Goal: Task Accomplishment & Management: Manage account settings

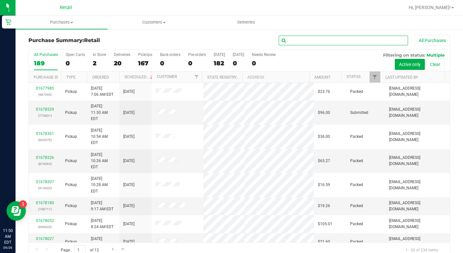
click at [313, 41] on input "text" at bounding box center [343, 41] width 129 height 10
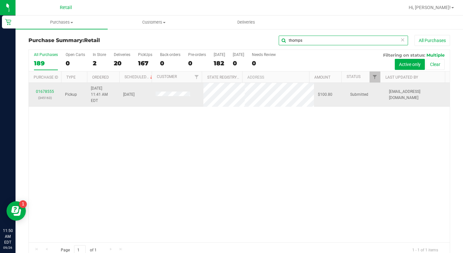
type input "thomps"
click at [49, 91] on div "01678555 (345163)" at bounding box center [45, 95] width 25 height 12
click at [48, 90] on link "01678555" at bounding box center [45, 91] width 18 height 5
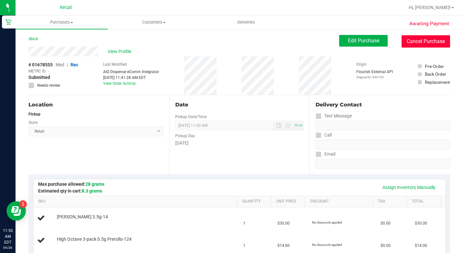
click at [410, 38] on button "Cancel Purchase" at bounding box center [426, 41] width 49 height 12
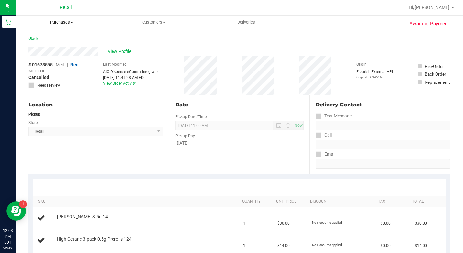
click at [59, 23] on span "Purchases" at bounding box center [62, 22] width 92 height 6
click at [47, 46] on span "Fulfillment" at bounding box center [36, 46] width 40 height 5
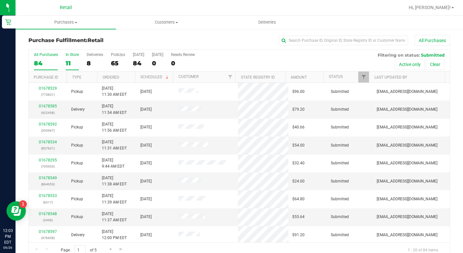
click at [74, 64] on div "11" at bounding box center [72, 63] width 13 height 7
click at [0, 0] on input "In Store 11" at bounding box center [0, 0] width 0 height 0
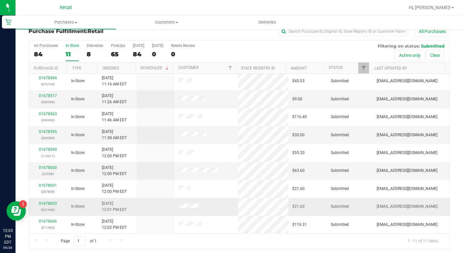
scroll to position [12, 0]
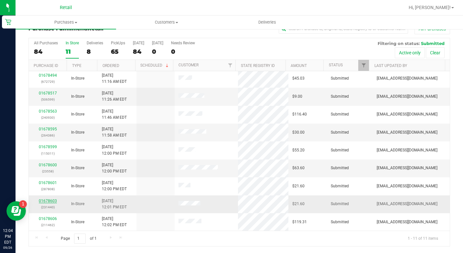
click at [47, 201] on link "01678603" at bounding box center [48, 201] width 18 height 5
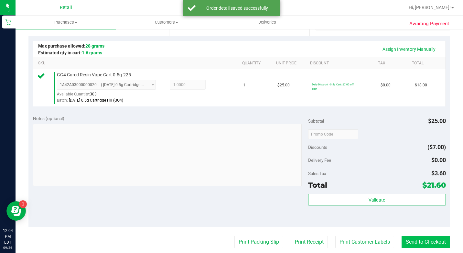
scroll to position [206, 0]
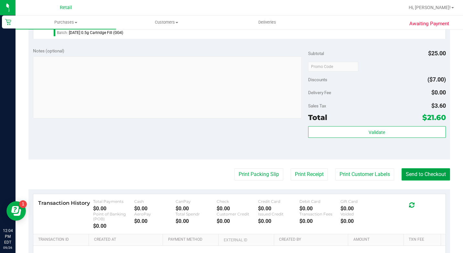
click at [435, 177] on button "Send to Checkout" at bounding box center [426, 174] width 49 height 12
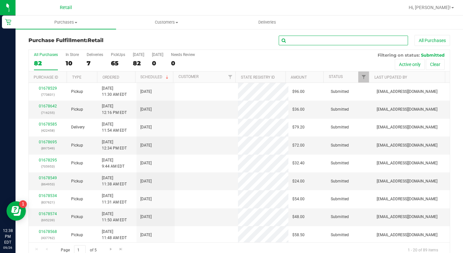
click at [302, 45] on input "text" at bounding box center [343, 41] width 129 height 10
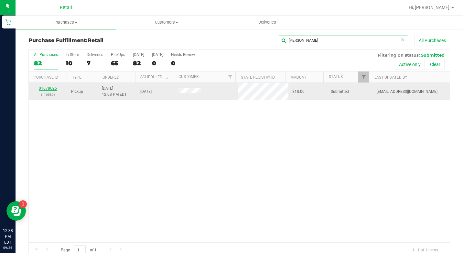
type input "[PERSON_NAME]"
click at [47, 90] on link "01678625" at bounding box center [48, 88] width 18 height 5
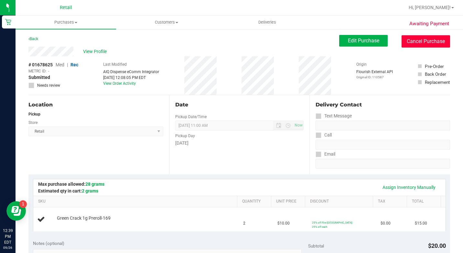
click at [411, 43] on button "Cancel Purchase" at bounding box center [426, 41] width 49 height 12
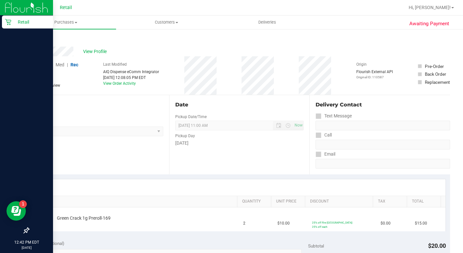
drag, startPoint x: 13, startPoint y: 25, endPoint x: 17, endPoint y: 24, distance: 4.6
click at [13, 25] on p "Retail" at bounding box center [30, 22] width 39 height 8
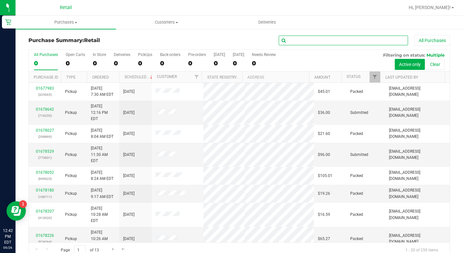
click at [378, 37] on input "text" at bounding box center [343, 41] width 129 height 10
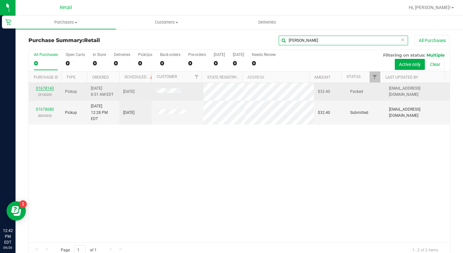
type input "[PERSON_NAME]"
click at [44, 87] on link "01678143" at bounding box center [45, 88] width 18 height 5
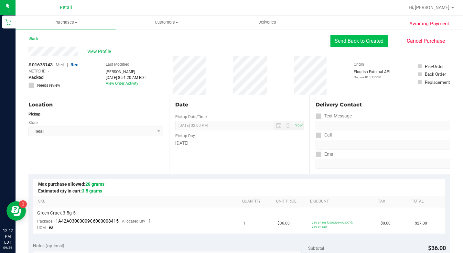
click at [366, 44] on button "Send Back to Created" at bounding box center [359, 41] width 57 height 12
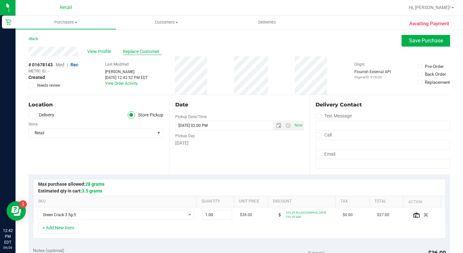
click at [129, 50] on span "Replace Customer" at bounding box center [142, 51] width 39 height 7
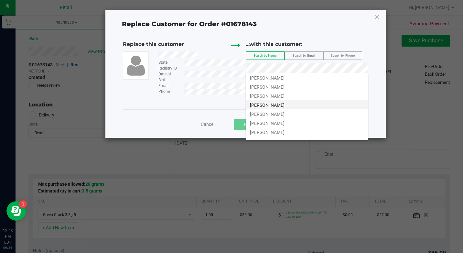
scroll to position [17, 0]
click at [290, 107] on li "[PERSON_NAME]" at bounding box center [307, 107] width 122 height 9
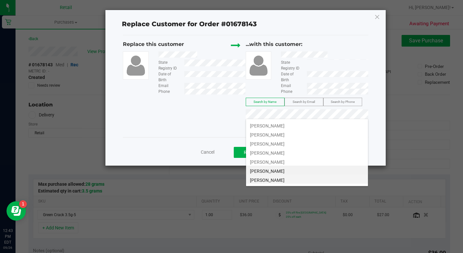
click at [315, 177] on li "[PERSON_NAME]" at bounding box center [307, 179] width 122 height 9
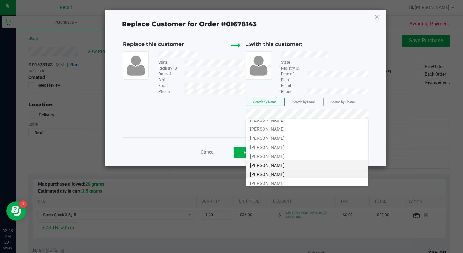
scroll to position [0, 0]
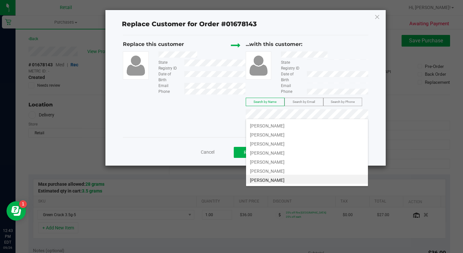
click at [335, 103] on span "Search by Phone" at bounding box center [343, 102] width 24 height 4
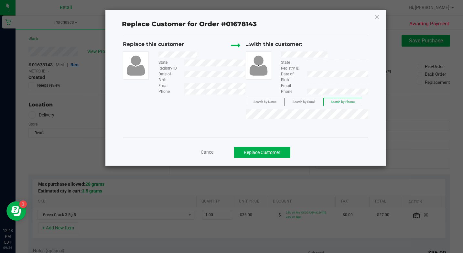
click at [170, 99] on div "Replace this customer State Registry ID Date of Birth Email Phone ...with this …" at bounding box center [245, 81] width 245 height 82
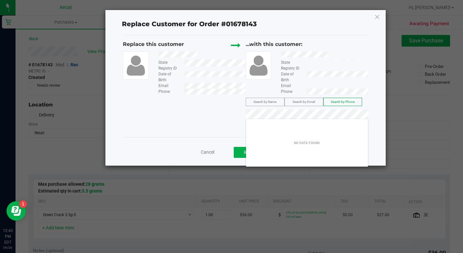
click at [382, 15] on div "Replace Customer for Order #01678143 Replace this customer State Registry ID Da…" at bounding box center [245, 88] width 280 height 156
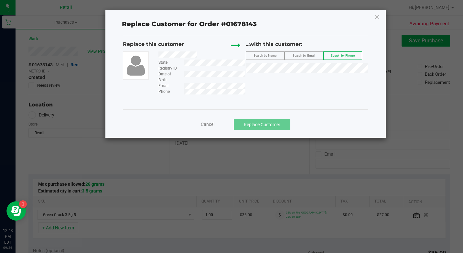
click at [382, 15] on div "Replace Customer for Order #01678143 Replace this customer State Registry ID Da…" at bounding box center [245, 74] width 280 height 128
click at [372, 18] on div "Replace Customer for Order #01678143 Replace this customer State Registry ID Da…" at bounding box center [245, 74] width 280 height 128
click at [375, 17] on icon at bounding box center [378, 17] width 6 height 10
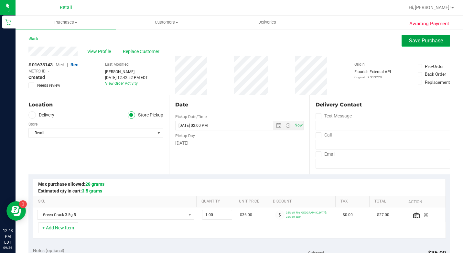
click at [430, 45] on button "Save Purchase" at bounding box center [426, 41] width 49 height 12
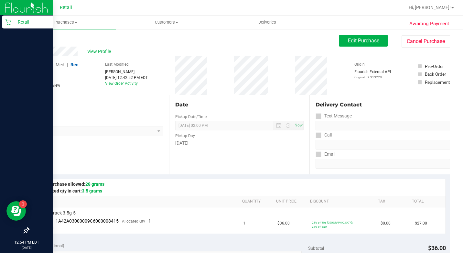
click at [10, 15] on img at bounding box center [26, 7] width 43 height 15
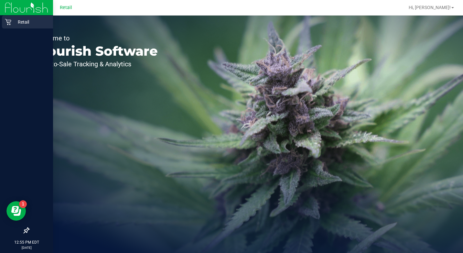
click at [9, 20] on icon at bounding box center [8, 22] width 6 height 6
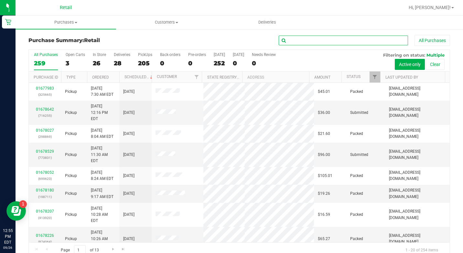
click at [363, 42] on input "text" at bounding box center [343, 41] width 129 height 10
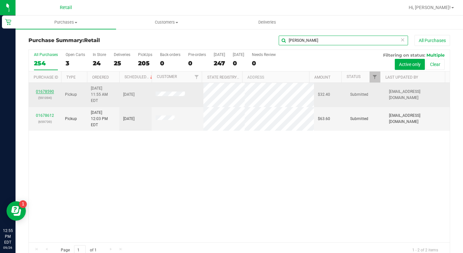
type input "[PERSON_NAME]"
click at [44, 90] on link "01678590" at bounding box center [45, 91] width 18 height 5
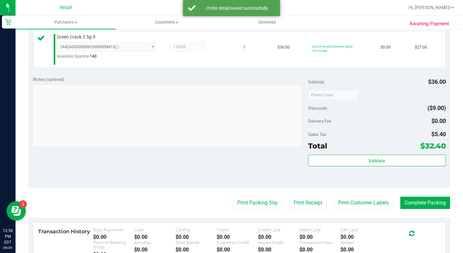
scroll to position [226, 0]
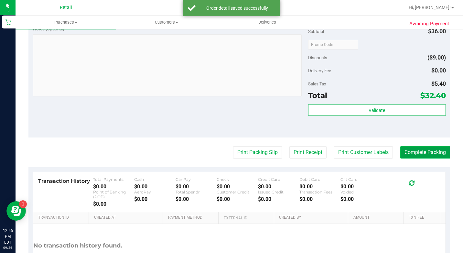
click at [437, 157] on button "Complete Packing" at bounding box center [425, 152] width 50 height 12
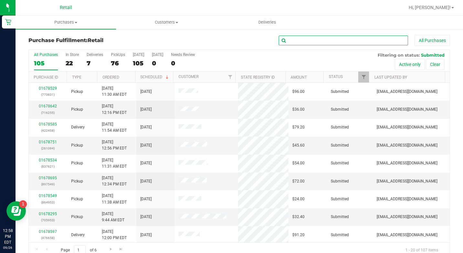
click at [295, 39] on input "text" at bounding box center [343, 41] width 129 height 10
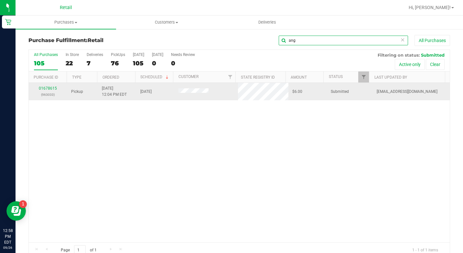
type input "ang"
click at [49, 85] on td "01678615 (963033)" at bounding box center [48, 91] width 38 height 17
click at [50, 90] on link "01678615" at bounding box center [48, 88] width 18 height 5
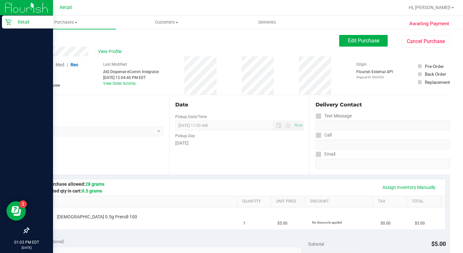
drag, startPoint x: 8, startPoint y: 18, endPoint x: 32, endPoint y: 18, distance: 23.6
click at [8, 18] on div "Retail" at bounding box center [27, 22] width 51 height 13
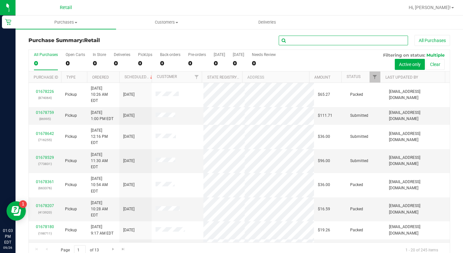
click at [389, 41] on input "text" at bounding box center [343, 41] width 129 height 10
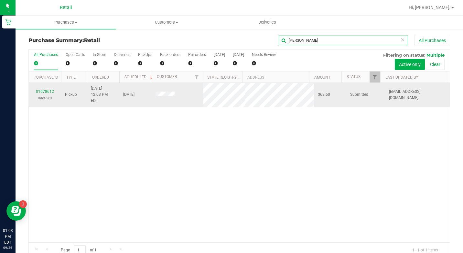
type input "[PERSON_NAME]"
click at [54, 89] on div "01678612 (659739)" at bounding box center [45, 95] width 25 height 12
click at [49, 84] on td "01678612 (659739)" at bounding box center [45, 95] width 32 height 24
click at [50, 89] on link "01678612" at bounding box center [45, 91] width 18 height 5
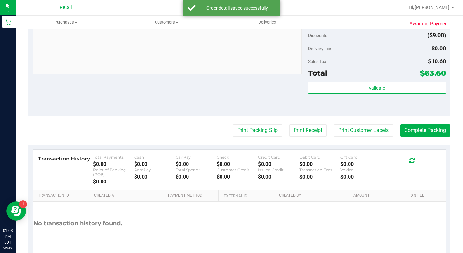
scroll to position [291, 0]
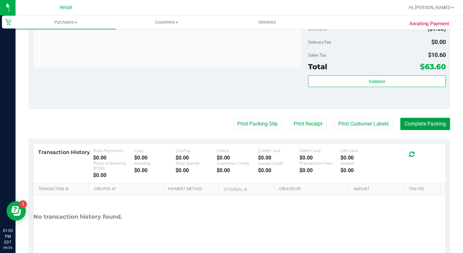
click at [409, 130] on button "Complete Packing" at bounding box center [425, 124] width 50 height 12
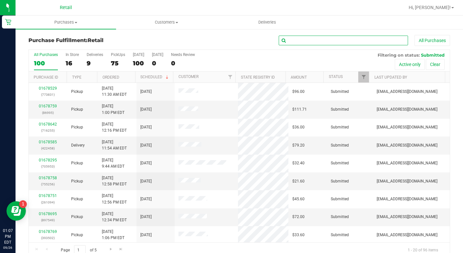
click at [372, 40] on input "text" at bounding box center [343, 41] width 129 height 10
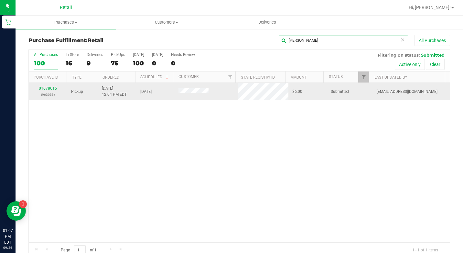
type input "[PERSON_NAME]"
click at [48, 86] on div "01678615 (963033)" at bounding box center [48, 91] width 31 height 12
drag, startPoint x: 48, startPoint y: 88, endPoint x: 50, endPoint y: 94, distance: 7.2
click at [50, 97] on p "(963033)" at bounding box center [48, 95] width 31 height 6
click at [48, 86] on link "01678615" at bounding box center [48, 88] width 18 height 5
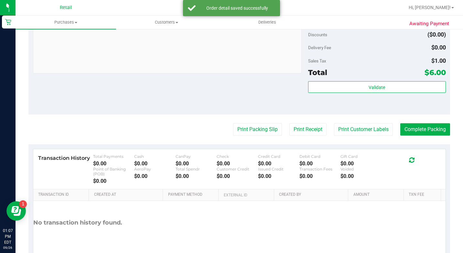
scroll to position [259, 0]
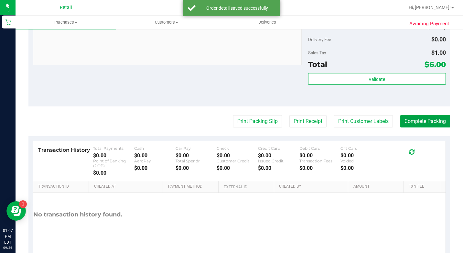
drag, startPoint x: 423, startPoint y: 136, endPoint x: 425, endPoint y: 141, distance: 6.0
click at [425, 141] on purchase-details "Back Edit Purchase Cancel Purchase View Profile # 01678615 Med | Rec METRC ID: …" at bounding box center [239, 19] width 422 height 486
click at [412, 127] on button "Complete Packing" at bounding box center [425, 121] width 50 height 12
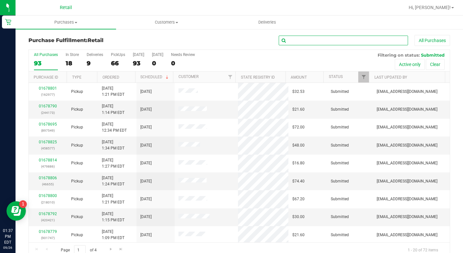
click at [293, 44] on input "text" at bounding box center [343, 41] width 129 height 10
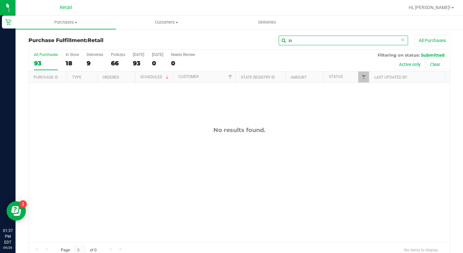
type input "j"
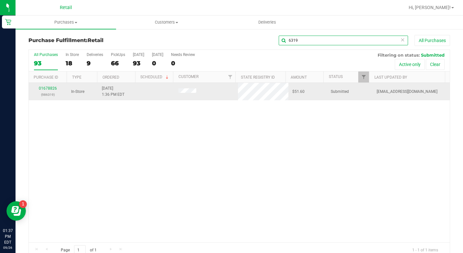
type input "6319"
click at [42, 86] on div "01678826 (986319)" at bounding box center [48, 91] width 31 height 12
click at [44, 88] on link "01678826" at bounding box center [48, 88] width 18 height 5
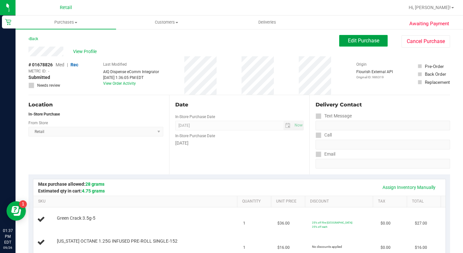
click at [353, 40] on span "Edit Purchase" at bounding box center [363, 41] width 31 height 6
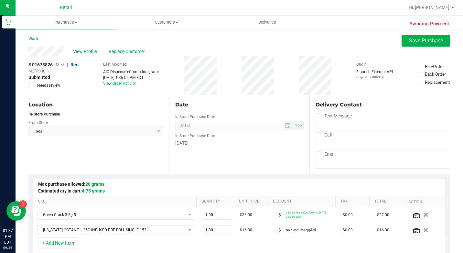
drag, startPoint x: 127, startPoint y: 48, endPoint x: 132, endPoint y: 48, distance: 4.6
click at [128, 48] on div "View Profile Replace Customer" at bounding box center [239, 52] width 422 height 10
click at [132, 48] on span "Replace Customer" at bounding box center [128, 51] width 39 height 7
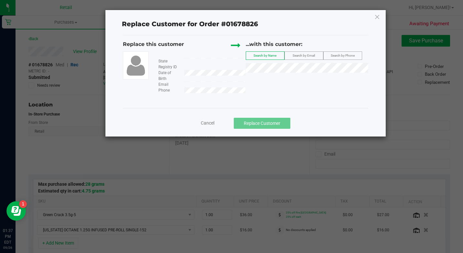
click at [132, 48] on div "Replace this customer" at bounding box center [169, 44] width 92 height 8
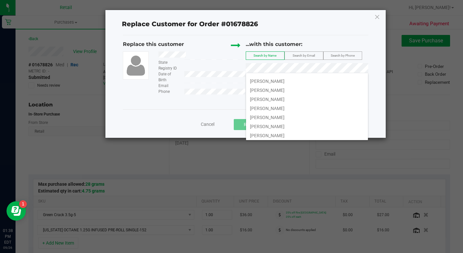
scroll to position [180, 0]
click at [276, 97] on li "[PERSON_NAME]" at bounding box center [307, 98] width 122 height 9
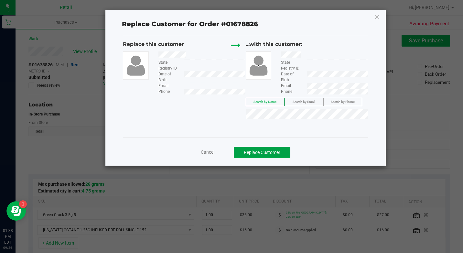
click at [285, 150] on button "Replace Customer" at bounding box center [262, 152] width 57 height 11
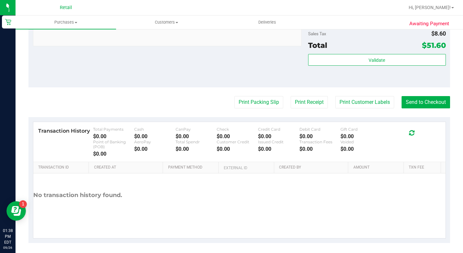
scroll to position [288, 0]
click at [416, 99] on button "Send to Checkout" at bounding box center [426, 101] width 49 height 12
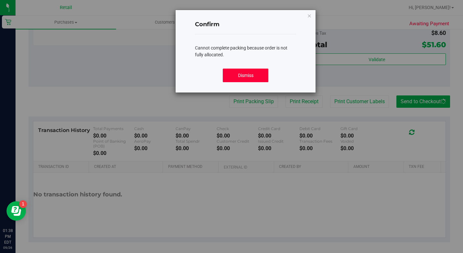
click at [251, 73] on button "Dismiss" at bounding box center [245, 76] width 45 height 14
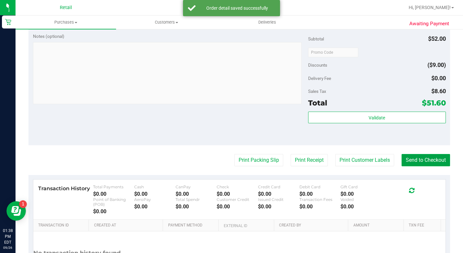
scroll to position [255, 0]
click at [432, 166] on button "Send to Checkout" at bounding box center [426, 160] width 49 height 12
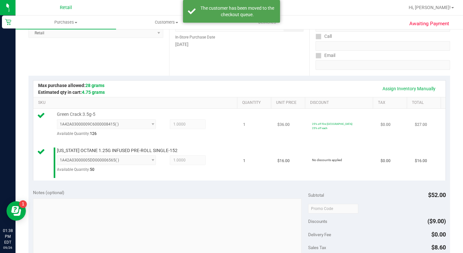
scroll to position [93, 0]
